Goal: Transaction & Acquisition: Purchase product/service

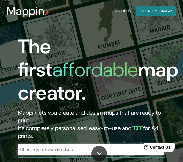
click at [166, 9] on button "Create your map" at bounding box center [156, 11] width 40 height 10
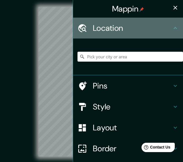
click at [156, 26] on h4 "Location" at bounding box center [132, 28] width 79 height 10
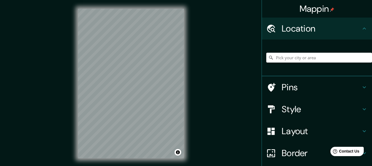
click at [183, 62] on input "Pick your city or area" at bounding box center [319, 58] width 106 height 10
click at [183, 62] on input "f" at bounding box center [319, 58] width 106 height 10
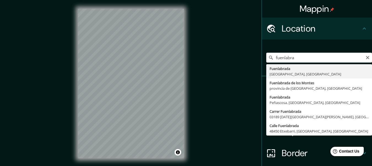
type input "Fuenlabrada, [GEOGRAPHIC_DATA], [GEOGRAPHIC_DATA]"
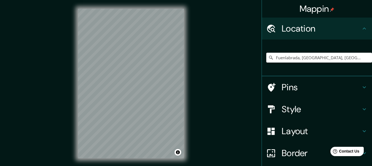
drag, startPoint x: 341, startPoint y: 56, endPoint x: 226, endPoint y: 59, distance: 115.3
click at [183, 59] on div "Mappin Location [GEOGRAPHIC_DATA], [GEOGRAPHIC_DATA], [GEOGRAPHIC_DATA] Pins St…" at bounding box center [186, 88] width 372 height 176
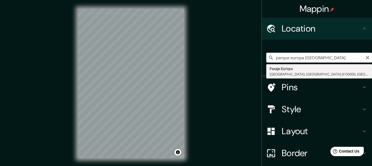
click at [183, 58] on input "parque europa [GEOGRAPHIC_DATA]" at bounding box center [319, 58] width 106 height 10
type input "parque Europa [GEOGRAPHIC_DATA]"
click at [183, 63] on div "parque [GEOGRAPHIC_DATA] [GEOGRAPHIC_DATA] Pasaje [GEOGRAPHIC_DATA] [GEOGRAPHIC…" at bounding box center [319, 58] width 106 height 28
click at [183, 61] on input "parque Europa [GEOGRAPHIC_DATA]" at bounding box center [319, 58] width 106 height 10
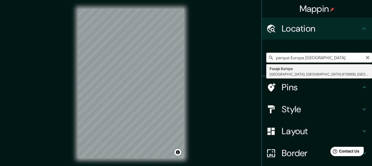
drag, startPoint x: 345, startPoint y: 59, endPoint x: 251, endPoint y: 61, distance: 94.4
click at [183, 61] on div "Mappin Location parque [GEOGRAPHIC_DATA] [GEOGRAPHIC_DATA] Pasaje [GEOGRAPHIC_D…" at bounding box center [186, 88] width 372 height 176
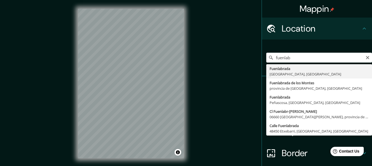
type input "Fuenlabrada, [GEOGRAPHIC_DATA], [GEOGRAPHIC_DATA]"
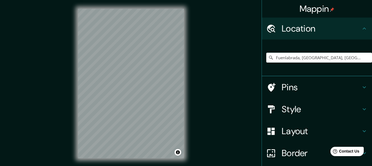
click at [183, 52] on div "Fuenlabrada, [GEOGRAPHIC_DATA], [GEOGRAPHIC_DATA]" at bounding box center [319, 58] width 106 height 28
drag, startPoint x: 331, startPoint y: 56, endPoint x: 214, endPoint y: 57, distance: 116.9
click at [183, 57] on div "Mappin Location [GEOGRAPHIC_DATA], [GEOGRAPHIC_DATA], [GEOGRAPHIC_DATA] Pins St…" at bounding box center [186, 88] width 372 height 176
paste input "[PERSON_NAME], s/n, 28943 [GEOGRAPHIC_DATA], [GEOGRAPHIC_DATA]"
type input "28943, [GEOGRAPHIC_DATA], [GEOGRAPHIC_DATA], [GEOGRAPHIC_DATA]"
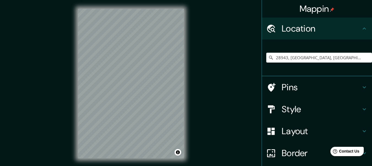
click at [183, 90] on h4 "Pins" at bounding box center [320, 87] width 79 height 11
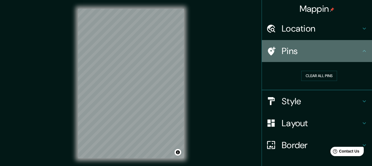
click at [183, 48] on h4 "Pins" at bounding box center [320, 51] width 79 height 11
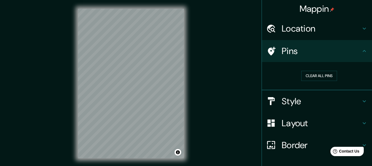
click at [183, 104] on h4 "Style" at bounding box center [320, 101] width 79 height 11
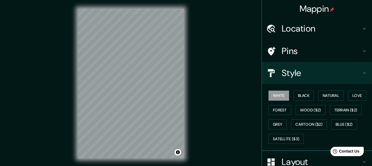
click at [183, 103] on div "White Black Natural Love Forest Wood ($2) Terrain ($2) Grey Cartoon ($2) Blue (…" at bounding box center [319, 118] width 106 height 58
click at [183, 98] on button "Black" at bounding box center [303, 96] width 21 height 10
click at [183, 95] on button "Natural" at bounding box center [330, 96] width 25 height 10
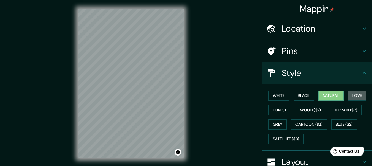
click at [183, 96] on button "Love" at bounding box center [357, 96] width 18 height 10
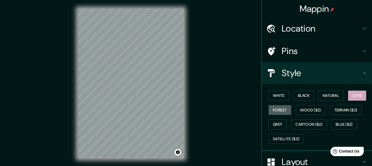
click at [183, 108] on button "Forest" at bounding box center [279, 110] width 23 height 10
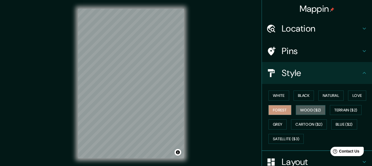
click at [183, 109] on button "Wood ($2)" at bounding box center [310, 110] width 30 height 10
click at [183, 110] on button "Terrain ($2)" at bounding box center [346, 110] width 32 height 10
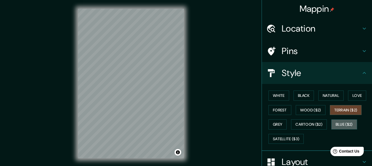
click at [183, 124] on button "Blue ($2)" at bounding box center [344, 125] width 26 height 10
click at [183, 127] on button "Cartoon ($2)" at bounding box center [309, 125] width 36 height 10
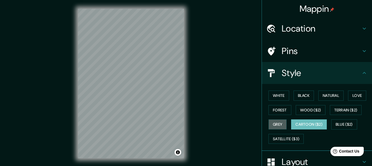
click at [183, 121] on button "Grey" at bounding box center [277, 125] width 18 height 10
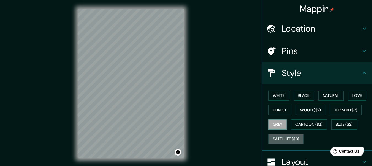
click at [183, 136] on button "Satellite ($3)" at bounding box center [285, 139] width 35 height 10
click at [183, 120] on div "© Mapbox © OpenStreetMap Improve this map © Maxar" at bounding box center [131, 84] width 335 height 150
click at [62, 107] on div "© Mapbox © OpenStreetMap Improve this map © Maxar" at bounding box center [131, 84] width 335 height 150
click at [183, 25] on h4 "Location" at bounding box center [320, 28] width 79 height 11
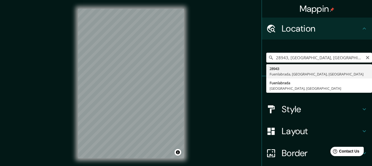
click at [183, 58] on input "28943, [GEOGRAPHIC_DATA], [GEOGRAPHIC_DATA], [GEOGRAPHIC_DATA]" at bounding box center [319, 58] width 106 height 10
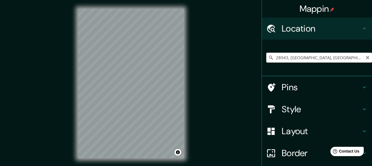
click at [183, 59] on icon at bounding box center [271, 58] width 6 height 6
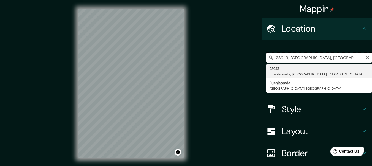
click at [183, 53] on input "28943, [GEOGRAPHIC_DATA], [GEOGRAPHIC_DATA], [GEOGRAPHIC_DATA]" at bounding box center [319, 58] width 106 height 10
drag, startPoint x: 353, startPoint y: 56, endPoint x: 194, endPoint y: 61, distance: 159.4
click at [183, 61] on div "Mappin Location 28943, [GEOGRAPHIC_DATA], [GEOGRAPHIC_DATA], [GEOGRAPHIC_DATA] …" at bounding box center [186, 88] width 372 height 176
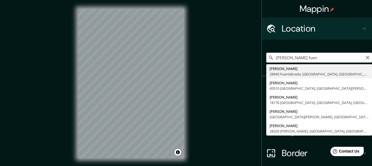
type input "[PERSON_NAME][GEOGRAPHIC_DATA] [GEOGRAPHIC_DATA], [GEOGRAPHIC_DATA], [GEOGRAPHI…"
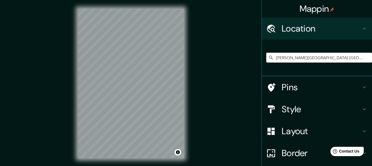
click at [183, 102] on div "Style" at bounding box center [317, 109] width 110 height 22
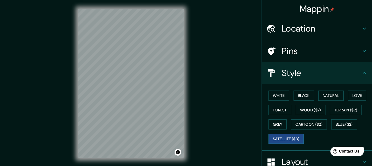
click at [183, 47] on h4 "Pins" at bounding box center [320, 51] width 79 height 11
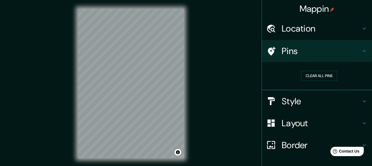
click at [183, 78] on button "Clear all pins" at bounding box center [319, 76] width 36 height 10
click at [183, 48] on h4 "Pins" at bounding box center [320, 51] width 79 height 11
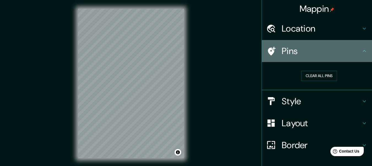
click at [183, 48] on icon at bounding box center [272, 51] width 8 height 9
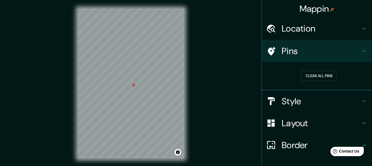
drag, startPoint x: 198, startPoint y: 62, endPoint x: 234, endPoint y: 88, distance: 44.0
click at [183, 88] on div "© Mapbox © OpenStreetMap Improve this map © Maxar" at bounding box center [131, 84] width 335 height 150
click at [183, 103] on h4 "Style" at bounding box center [320, 101] width 79 height 11
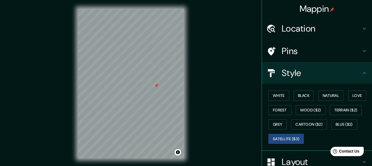
click at [183, 96] on div "White Black Natural Love Forest Wood ($2) Terrain ($2) Grey Cartoon ($2) Blue (…" at bounding box center [319, 118] width 106 height 58
click at [183, 95] on button "White" at bounding box center [278, 96] width 21 height 10
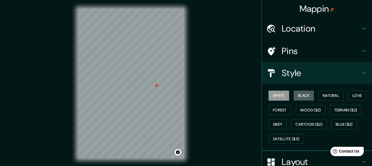
click at [183, 95] on button "Black" at bounding box center [303, 96] width 21 height 10
click at [183, 94] on button "Natural" at bounding box center [330, 96] width 25 height 10
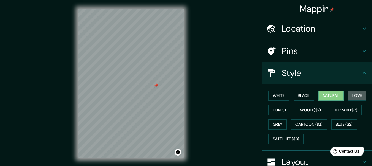
click at [183, 95] on button "Love" at bounding box center [357, 96] width 18 height 10
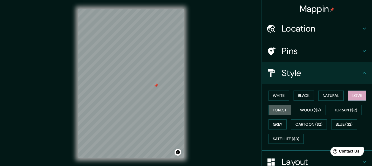
click at [183, 113] on button "Forest" at bounding box center [279, 110] width 23 height 10
drag, startPoint x: 314, startPoint y: 109, endPoint x: 325, endPoint y: 100, distance: 14.6
click at [183, 100] on div "White Black Natural Love Forest Wood ($2) Terrain ($2) Grey Cartoon ($2) Blue (…" at bounding box center [319, 118] width 106 height 58
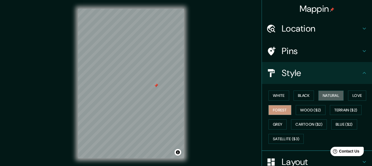
click at [183, 100] on button "Natural" at bounding box center [330, 96] width 25 height 10
click at [156, 86] on div at bounding box center [156, 86] width 4 height 4
click at [183, 54] on h4 "Pins" at bounding box center [320, 51] width 79 height 11
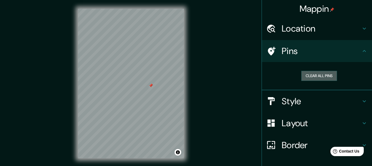
click at [183, 76] on button "Clear all pins" at bounding box center [319, 76] width 36 height 10
click at [183, 121] on h4 "Layout" at bounding box center [320, 123] width 79 height 11
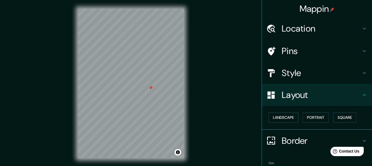
click at [183, 115] on div "Landscape [GEOGRAPHIC_DATA]" at bounding box center [319, 118] width 106 height 15
click at [183, 116] on button "Landscape" at bounding box center [283, 118] width 30 height 10
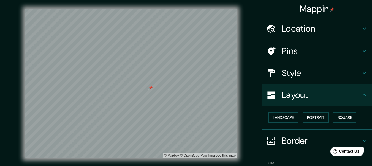
click at [183, 117] on button "Portrait" at bounding box center [315, 118] width 26 height 10
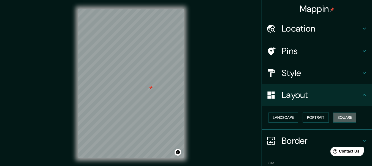
click at [183, 114] on button "Square" at bounding box center [344, 118] width 23 height 10
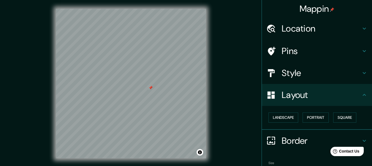
click at [183, 94] on h4 "Layout" at bounding box center [320, 95] width 79 height 11
click at [183, 79] on div "Style" at bounding box center [317, 73] width 110 height 22
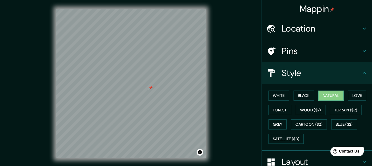
click at [183, 95] on div "White Black Natural Love Forest Wood ($2) Terrain ($2) Grey Cartoon ($2) Blue (…" at bounding box center [319, 118] width 106 height 58
click at [183, 95] on button "Black" at bounding box center [303, 96] width 21 height 10
click at [183, 97] on button "White" at bounding box center [278, 96] width 21 height 10
click at [183, 95] on div "White Black Natural Love Forest Wood ($2) Terrain ($2) Grey Cartoon ($2) Blue (…" at bounding box center [319, 118] width 106 height 58
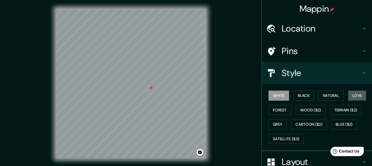
click at [183, 95] on button "Love" at bounding box center [357, 96] width 18 height 10
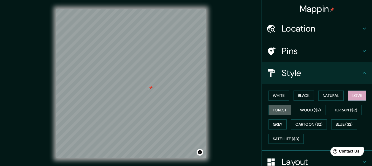
click at [183, 109] on button "Forest" at bounding box center [279, 110] width 23 height 10
click at [183, 97] on div "White Black Natural Love Forest Wood ($2) Terrain ($2) Grey Cartoon ($2) Blue (…" at bounding box center [319, 118] width 106 height 58
click at [183, 97] on button "Natural" at bounding box center [330, 96] width 25 height 10
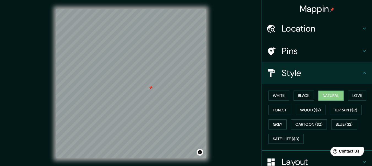
click at [183, 97] on button "Black" at bounding box center [303, 96] width 21 height 10
click at [183, 96] on button "White" at bounding box center [278, 96] width 21 height 10
click at [183, 101] on button "Black" at bounding box center [303, 96] width 21 height 10
click at [183, 98] on button "Natural" at bounding box center [330, 96] width 25 height 10
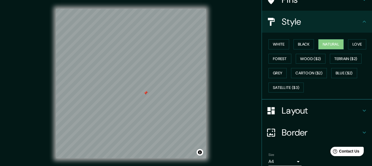
scroll to position [75, 0]
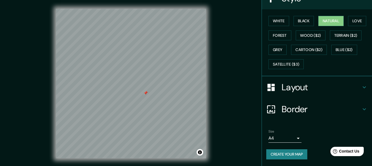
click at [183, 108] on h4 "Border" at bounding box center [320, 109] width 79 height 11
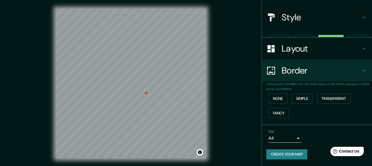
scroll to position [46, 0]
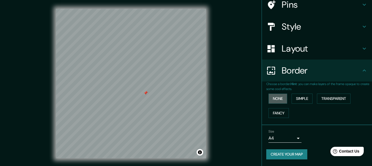
click at [183, 97] on button "None" at bounding box center [277, 99] width 19 height 10
click at [183, 99] on button "Simple" at bounding box center [301, 99] width 21 height 10
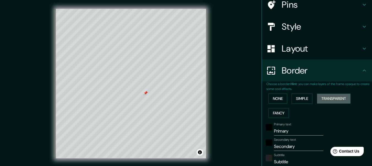
click at [183, 97] on button "Transparent" at bounding box center [334, 99] width 34 height 10
click at [183, 112] on button "Fancy" at bounding box center [278, 113] width 20 height 10
click at [183, 98] on button "None" at bounding box center [277, 99] width 19 height 10
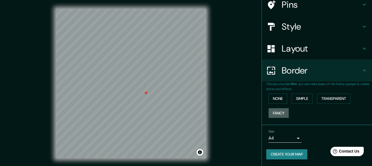
click at [183, 108] on button "Fancy" at bounding box center [278, 113] width 20 height 10
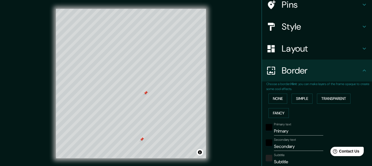
click at [143, 140] on div at bounding box center [141, 140] width 4 height 4
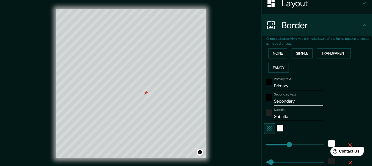
scroll to position [89, 0]
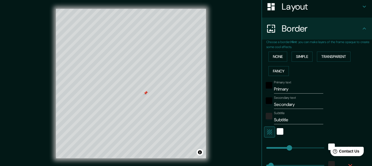
click at [183, 60] on button "None" at bounding box center [277, 57] width 19 height 10
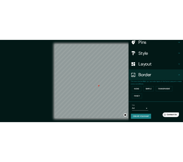
scroll to position [45, 0]
